Goal: Task Accomplishment & Management: Complete application form

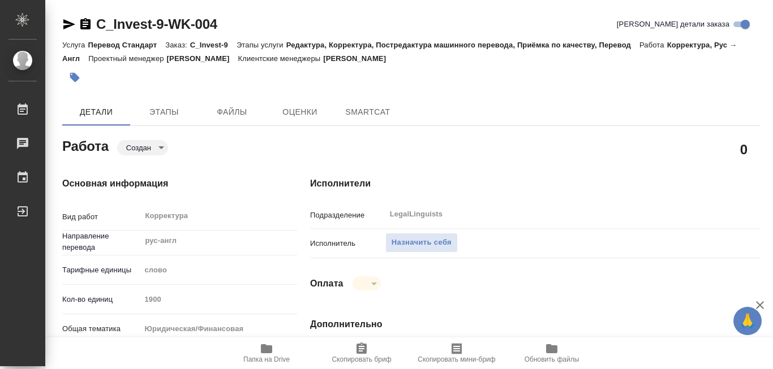
type textarea "x"
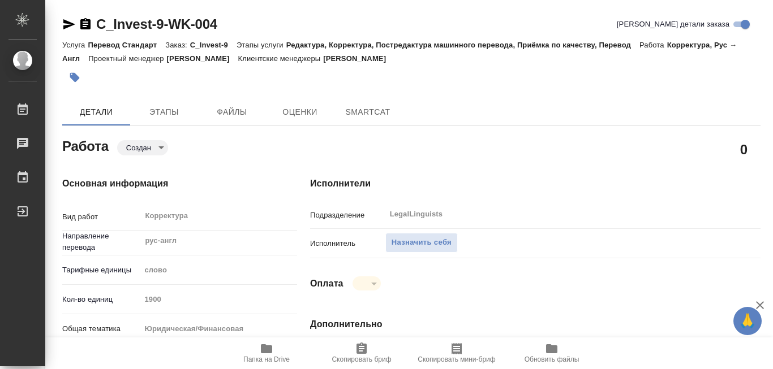
type textarea "x"
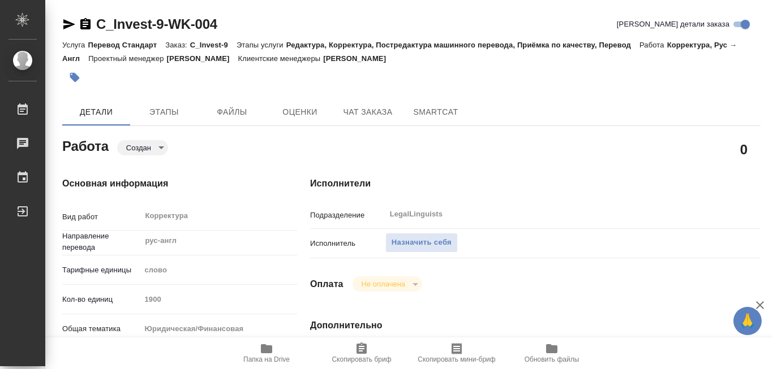
type textarea "x"
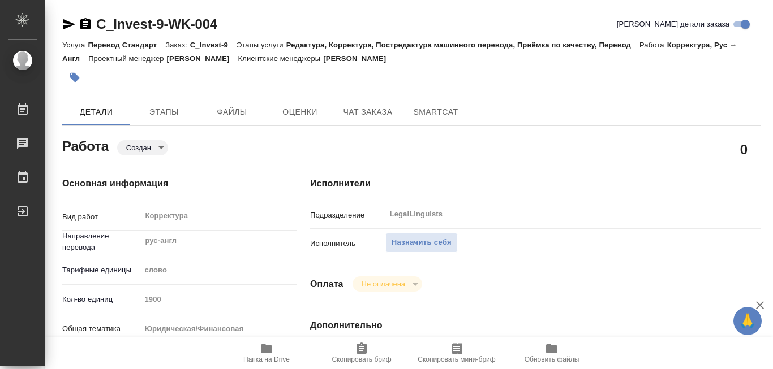
type textarea "x"
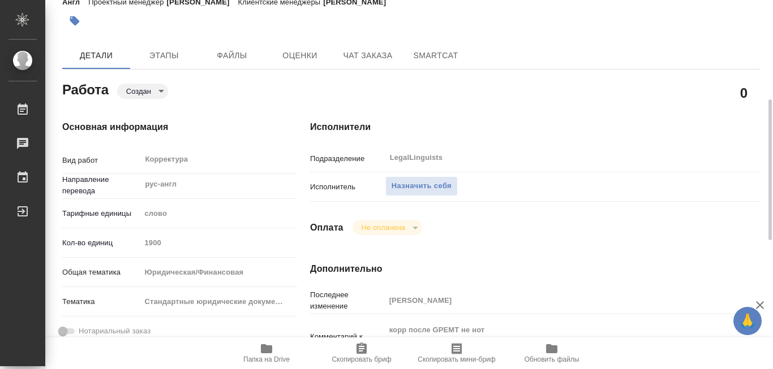
scroll to position [113, 0]
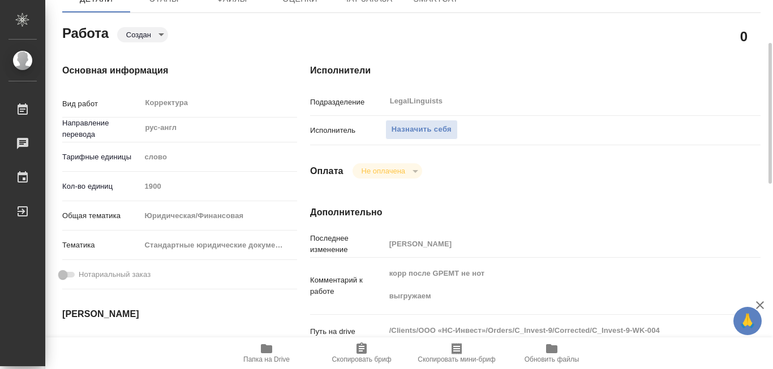
click at [265, 347] on icon "button" at bounding box center [266, 349] width 11 height 9
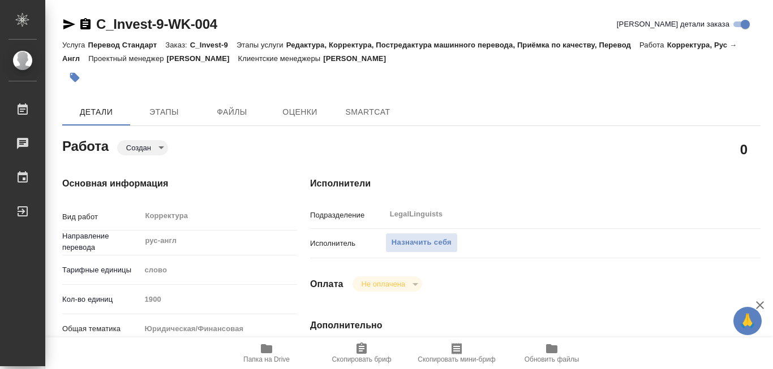
type textarea "x"
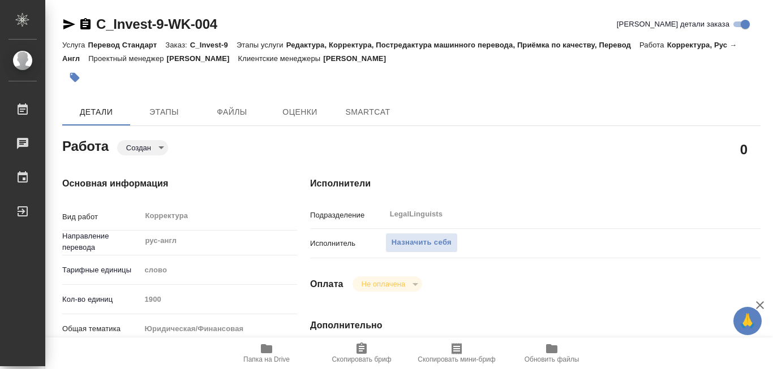
type textarea "x"
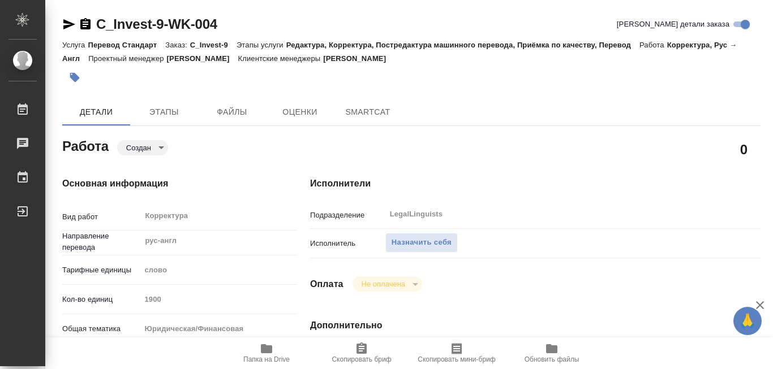
type textarea "x"
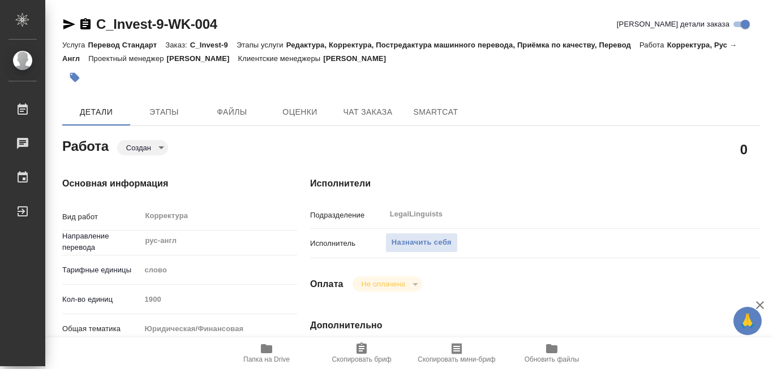
type textarea "x"
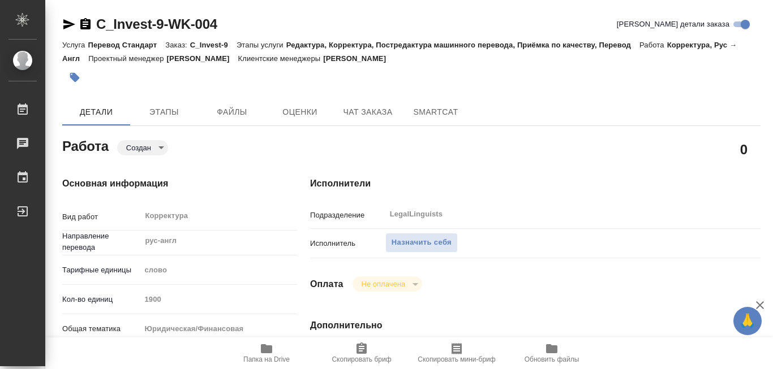
type textarea "x"
